Goal: Task Accomplishment & Management: Use online tool/utility

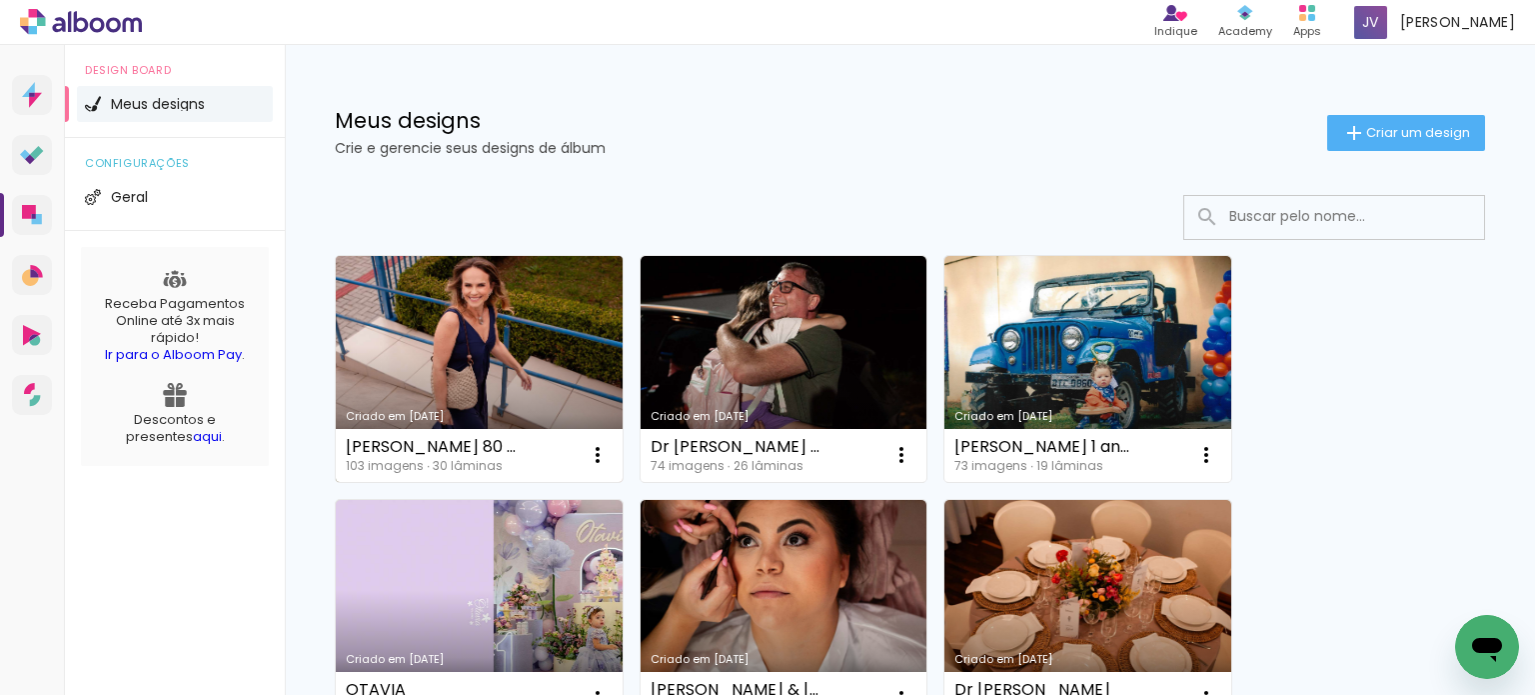
click at [505, 354] on link "Criado em [DATE]" at bounding box center [479, 369] width 287 height 226
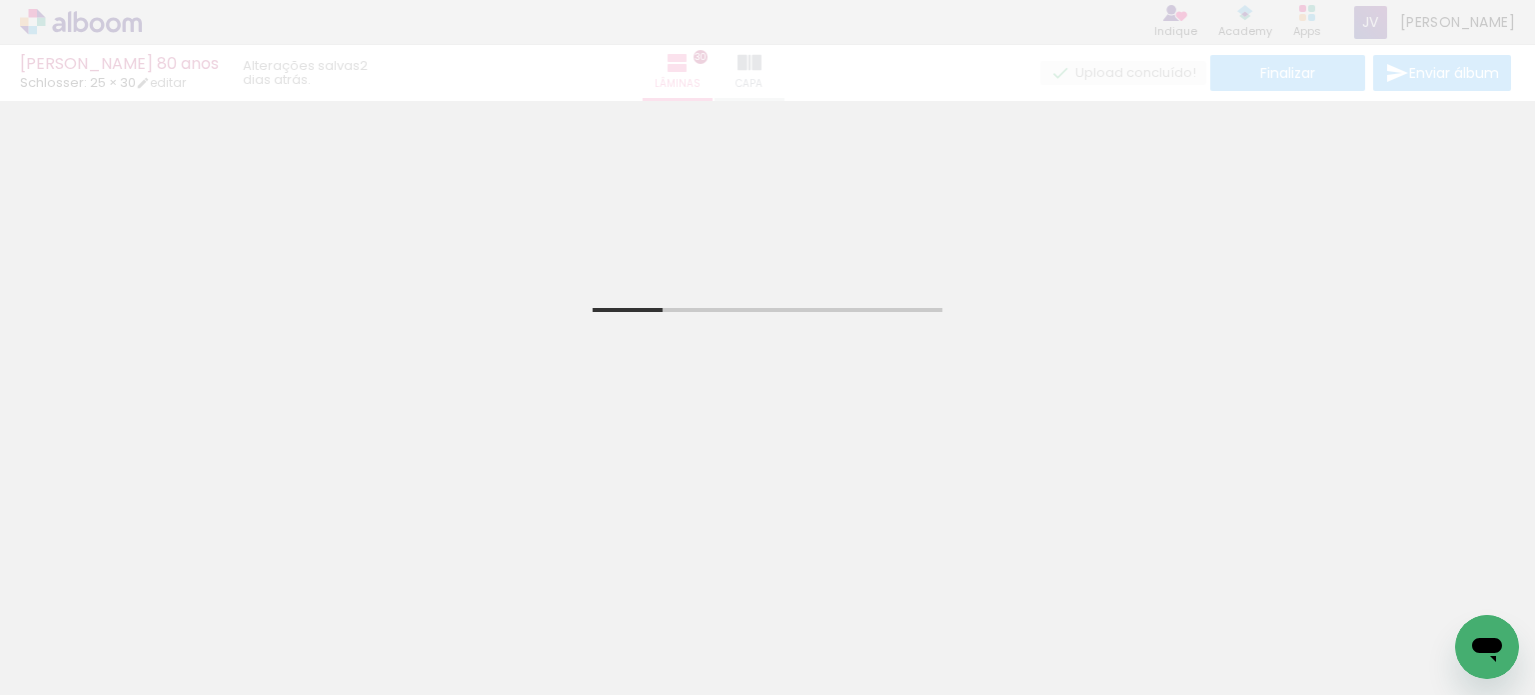
click at [94, 640] on input "Todas as fotos" at bounding box center [56, 634] width 76 height 17
